Goal: Task Accomplishment & Management: Use online tool/utility

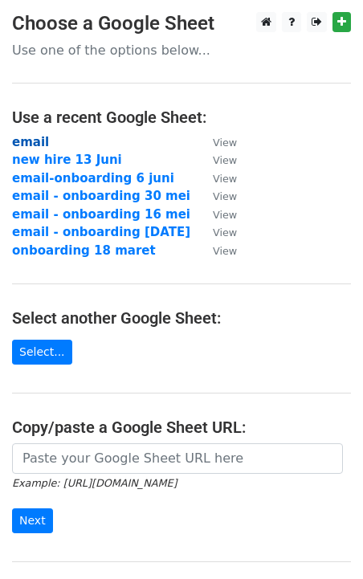
click at [29, 137] on strong "email" at bounding box center [30, 142] width 37 height 14
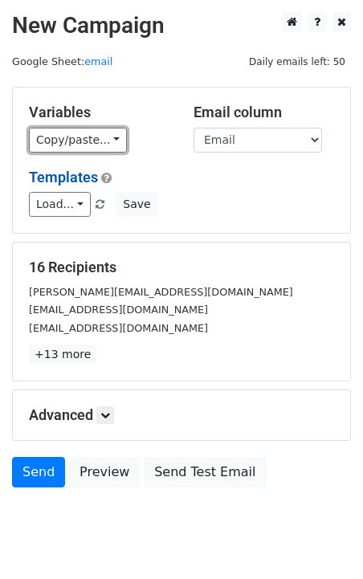
click at [81, 150] on link "Copy/paste..." at bounding box center [78, 140] width 98 height 25
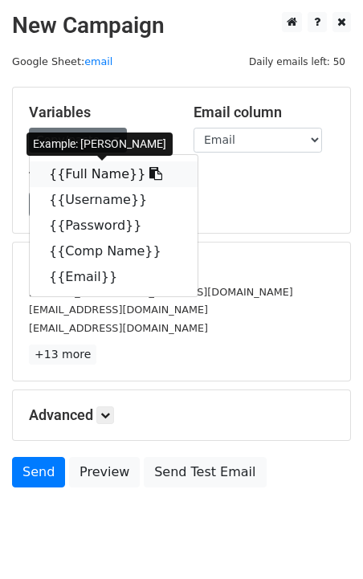
click at [88, 175] on link "{{Full Name}}" at bounding box center [114, 174] width 168 height 26
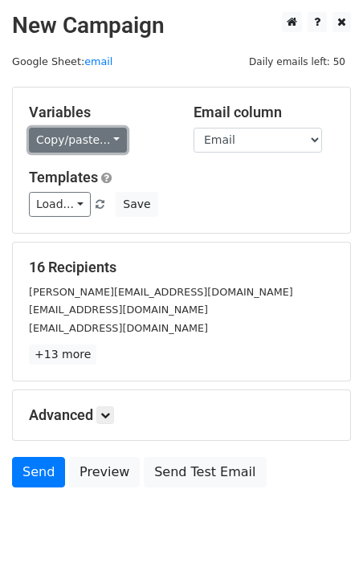
click at [92, 146] on link "Copy/paste..." at bounding box center [78, 140] width 98 height 25
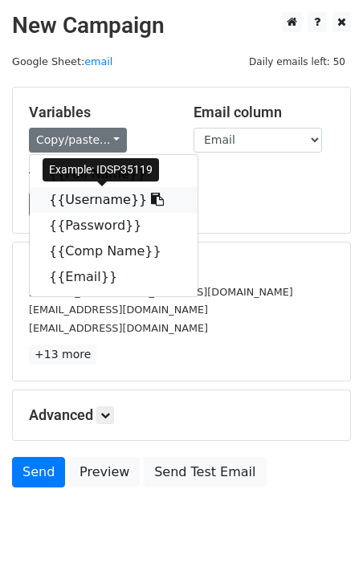
click at [81, 196] on link "{{Username}}" at bounding box center [114, 200] width 168 height 26
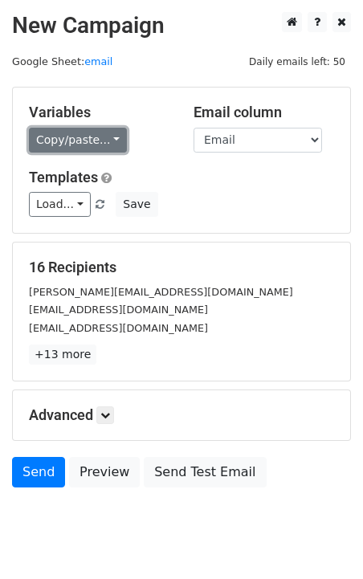
click at [39, 150] on link "Copy/paste..." at bounding box center [78, 140] width 98 height 25
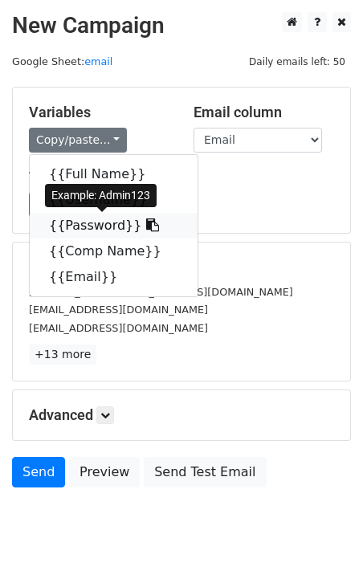
click at [75, 224] on link "{{Password}}" at bounding box center [114, 226] width 168 height 26
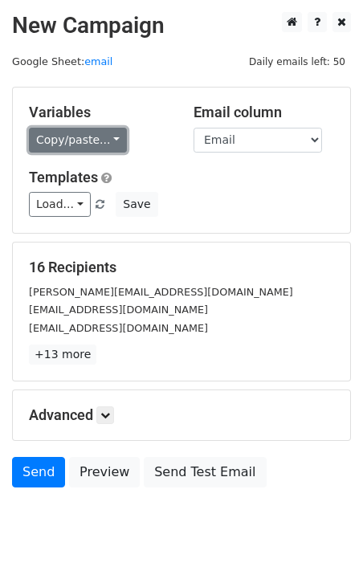
click at [47, 137] on link "Copy/paste..." at bounding box center [78, 140] width 98 height 25
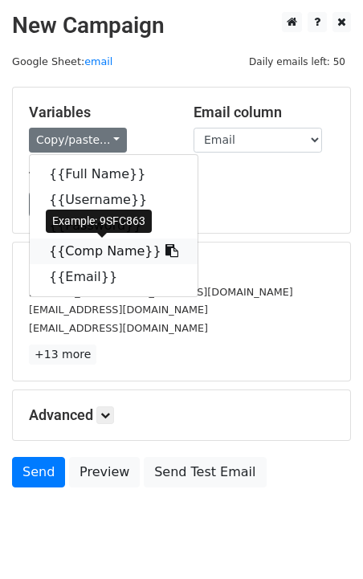
click at [52, 258] on link "{{Comp Name}}" at bounding box center [114, 251] width 168 height 26
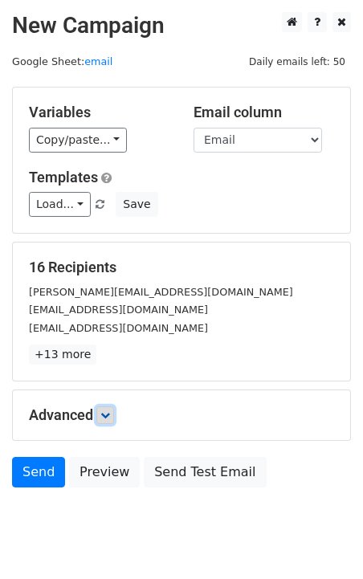
click at [103, 414] on link at bounding box center [105, 415] width 18 height 18
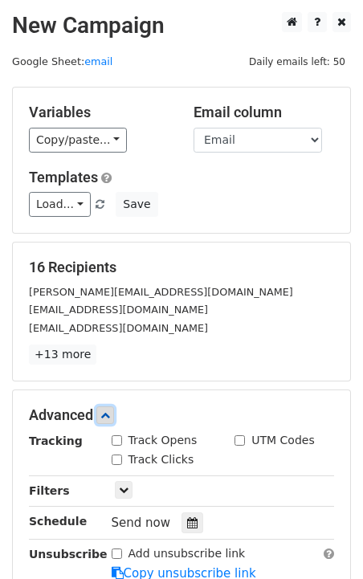
click at [108, 416] on icon at bounding box center [105, 415] width 10 height 10
